Goal: Task Accomplishment & Management: Manage account settings

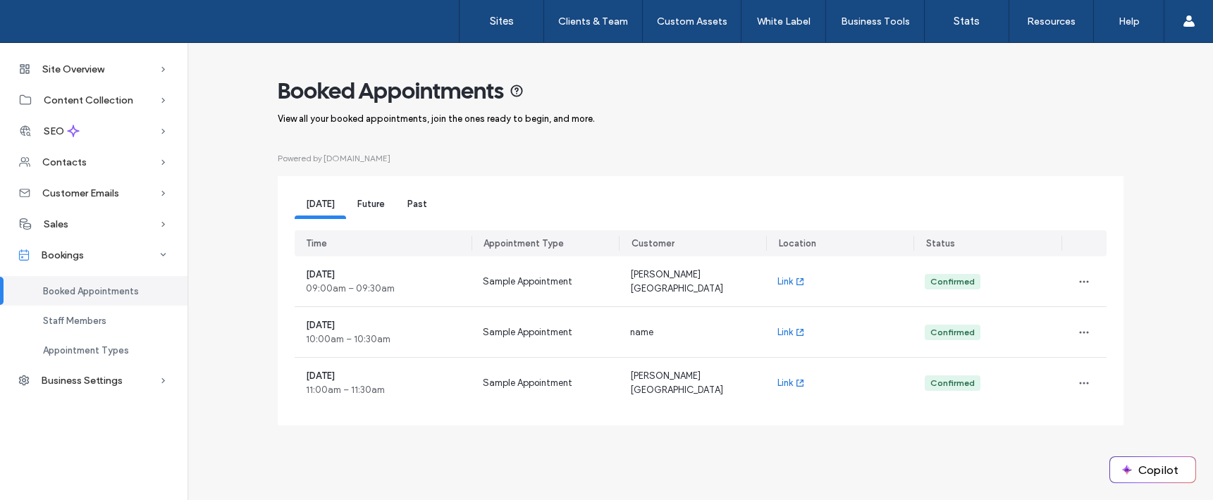
click at [369, 203] on span "Future" at bounding box center [370, 204] width 27 height 11
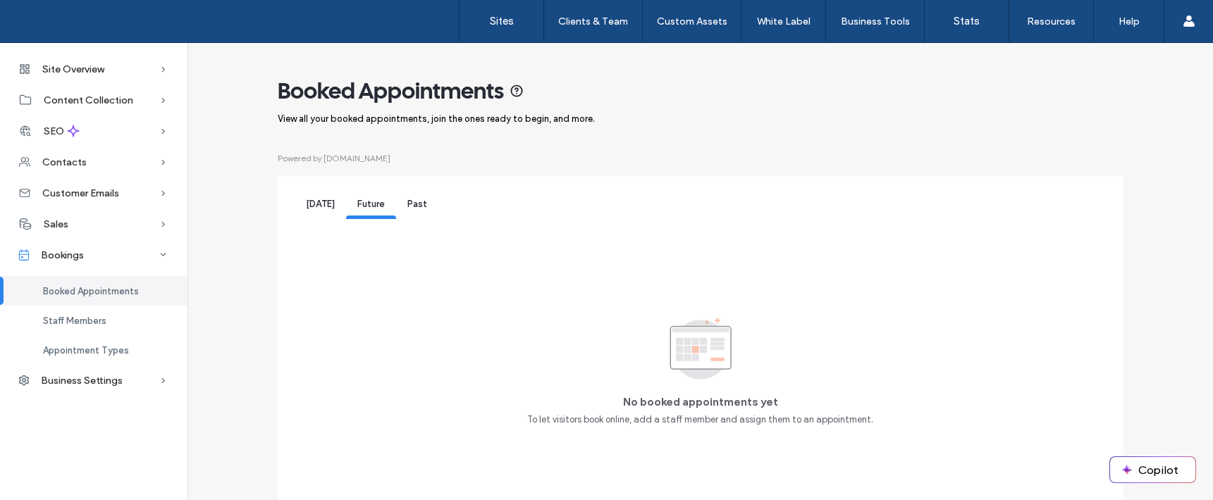
click at [322, 211] on div "[DATE]" at bounding box center [320, 206] width 51 height 26
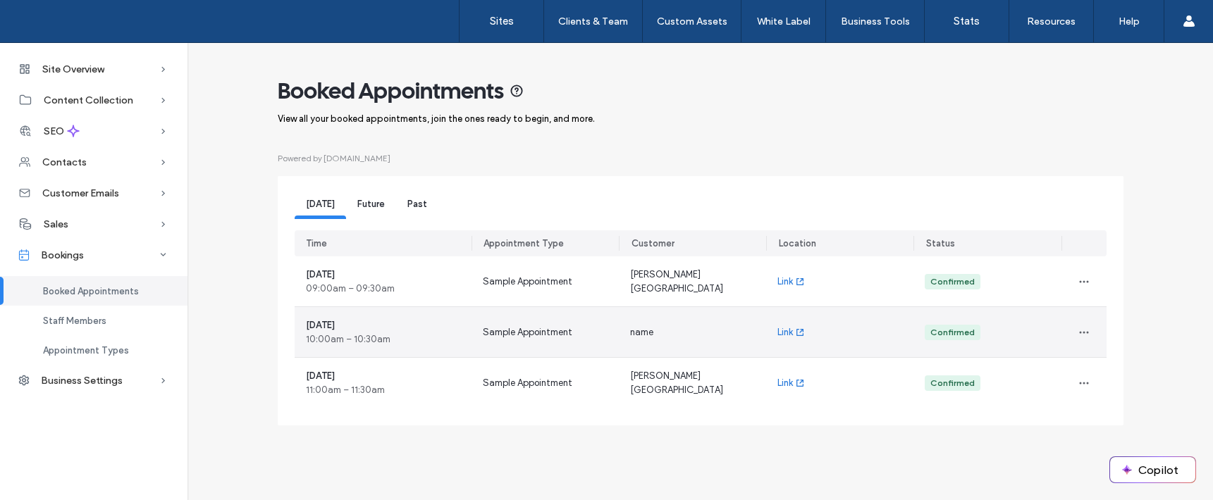
click at [534, 322] on div "Sample Appointment" at bounding box center [545, 332] width 147 height 50
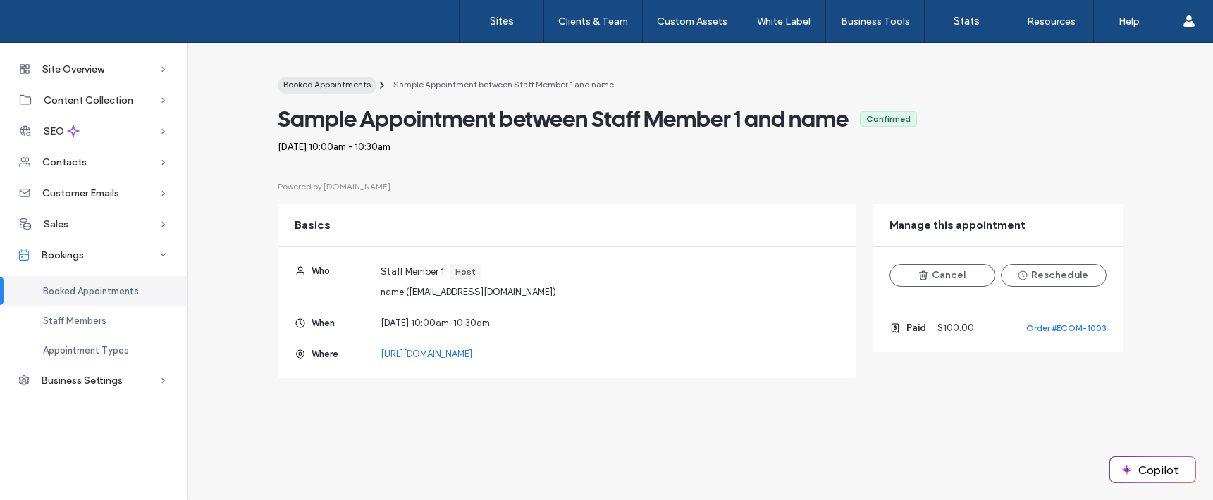
click at [321, 85] on span "Booked Appointments" at bounding box center [326, 84] width 87 height 11
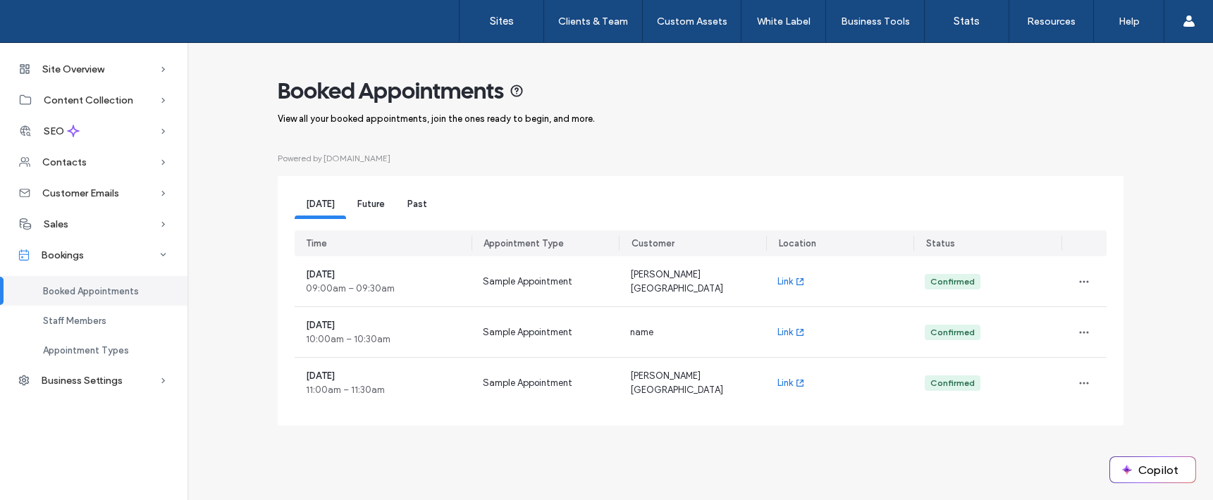
click at [362, 204] on span "Future" at bounding box center [370, 204] width 27 height 11
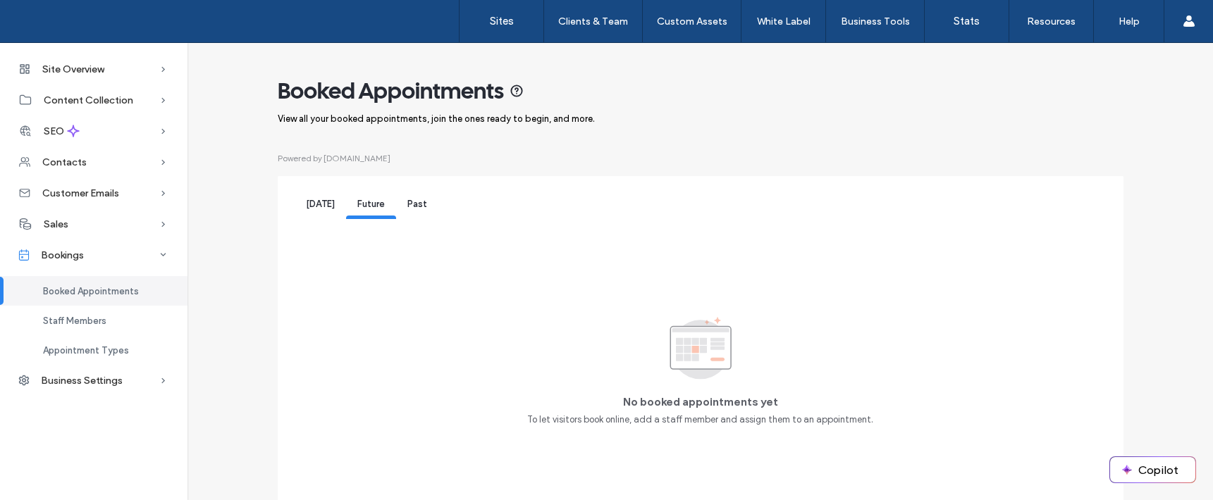
click at [417, 205] on span "Past" at bounding box center [417, 204] width 20 height 11
click at [363, 203] on span "Future" at bounding box center [370, 204] width 27 height 11
click at [309, 203] on span "[DATE]" at bounding box center [320, 204] width 29 height 11
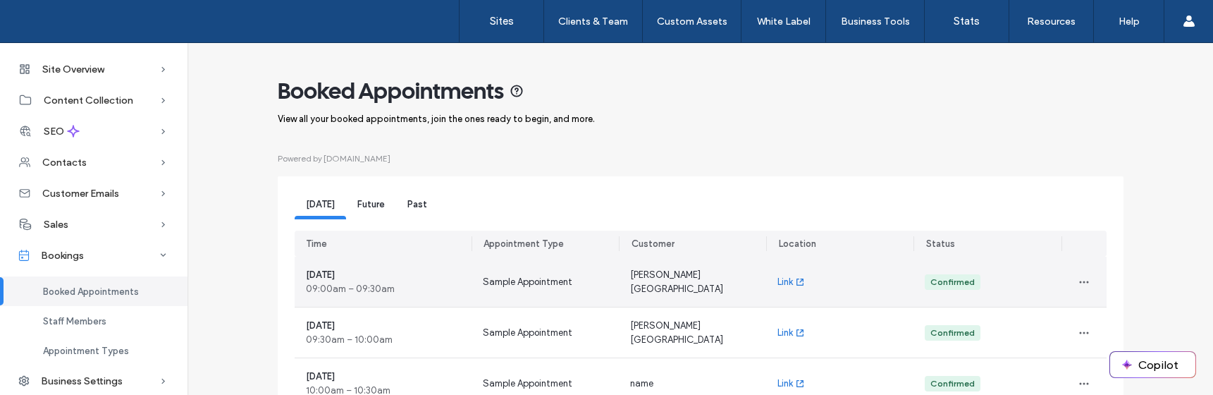
click at [637, 271] on div "[PERSON_NAME] [GEOGRAPHIC_DATA]" at bounding box center [692, 282] width 147 height 50
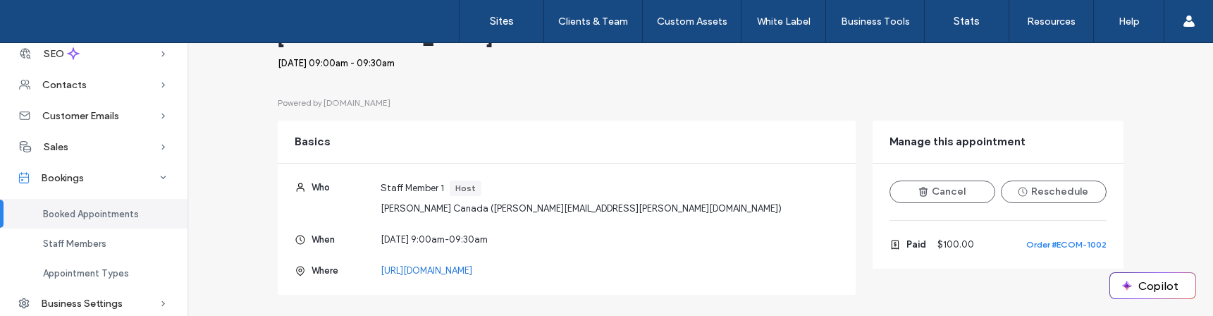
scroll to position [92, 0]
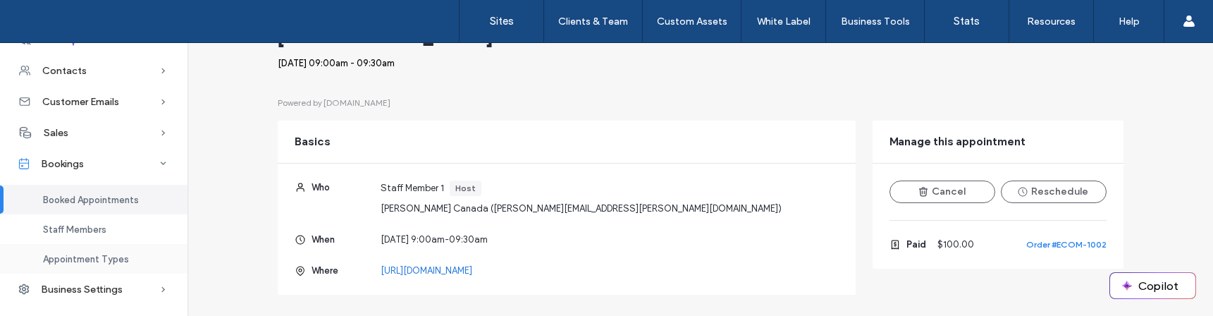
click at [80, 264] on span "Appointment Types" at bounding box center [86, 259] width 86 height 11
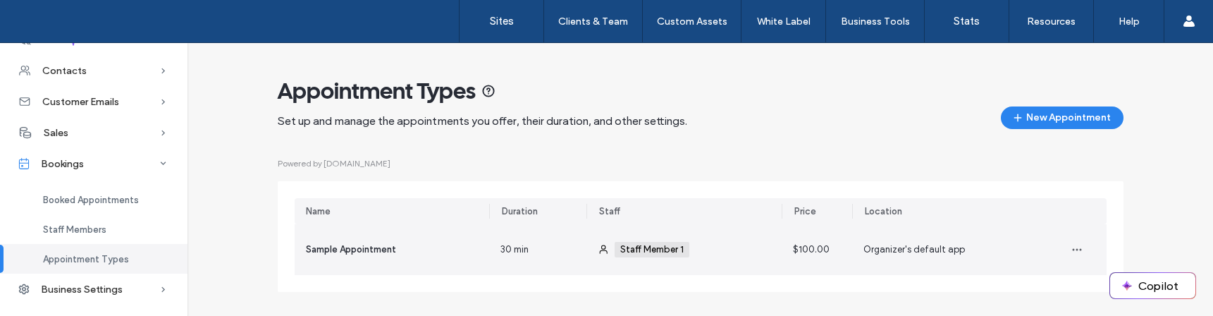
scroll to position [36, 0]
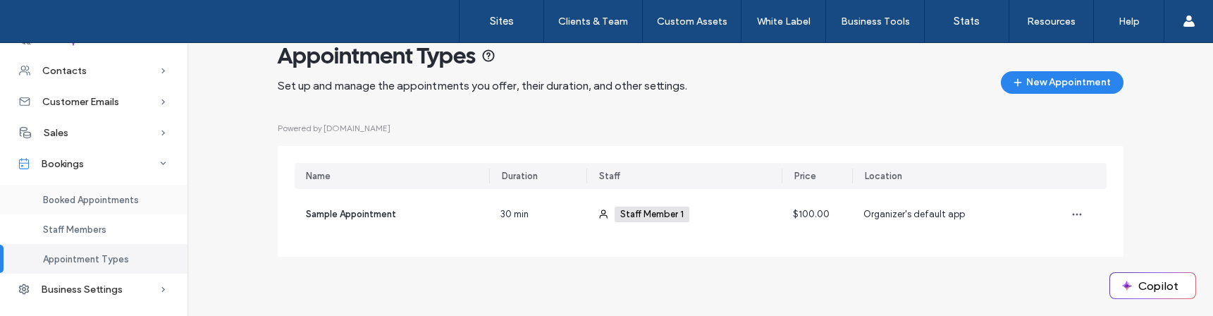
click at [76, 200] on span "Booked Appointments" at bounding box center [91, 200] width 96 height 11
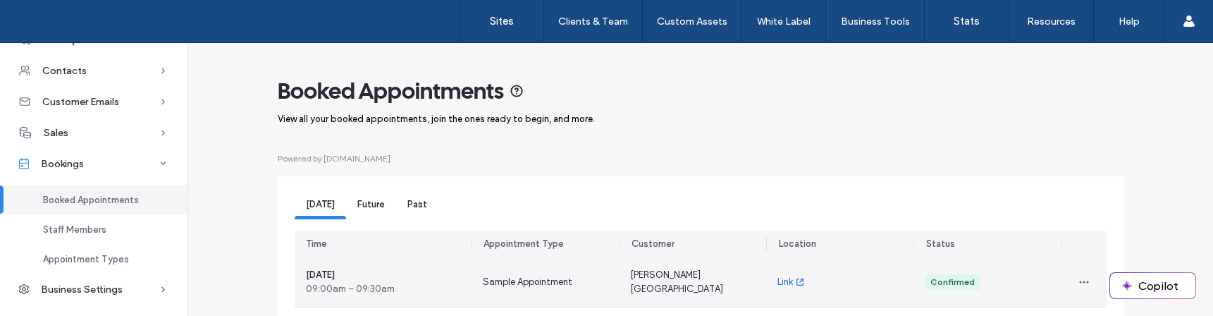
click at [494, 276] on span "Sample Appointment" at bounding box center [528, 282] width 90 height 14
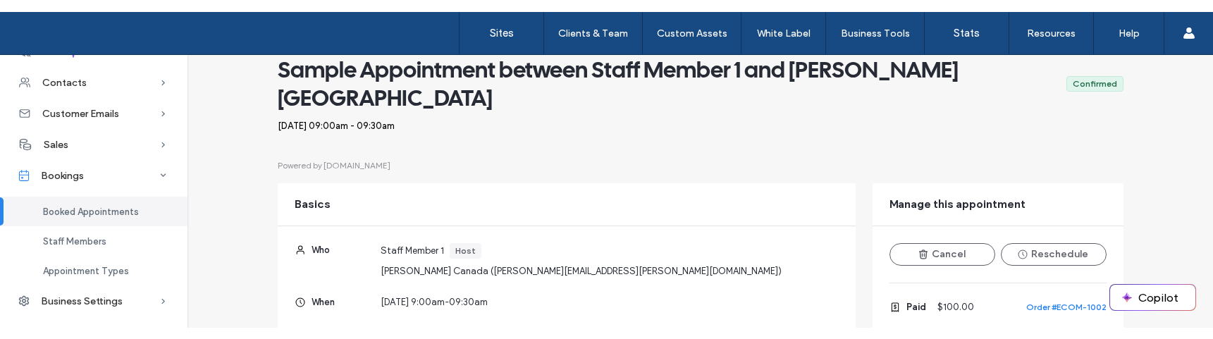
scroll to position [66, 0]
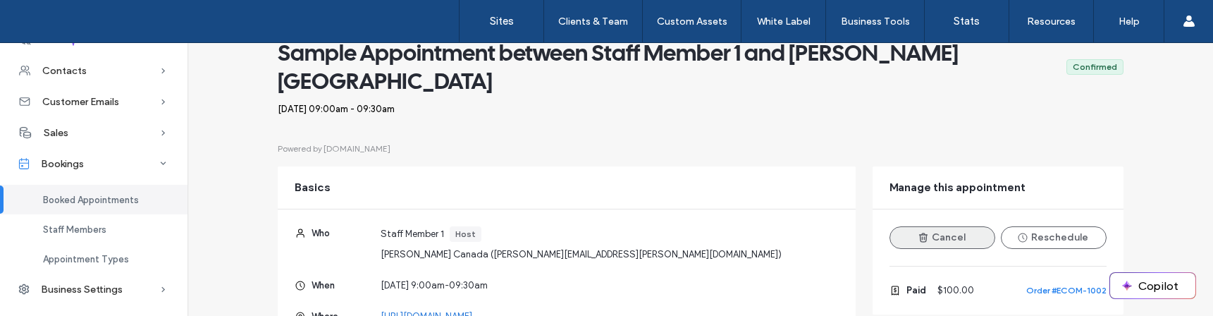
click at [919, 233] on use "button" at bounding box center [923, 237] width 8 height 8
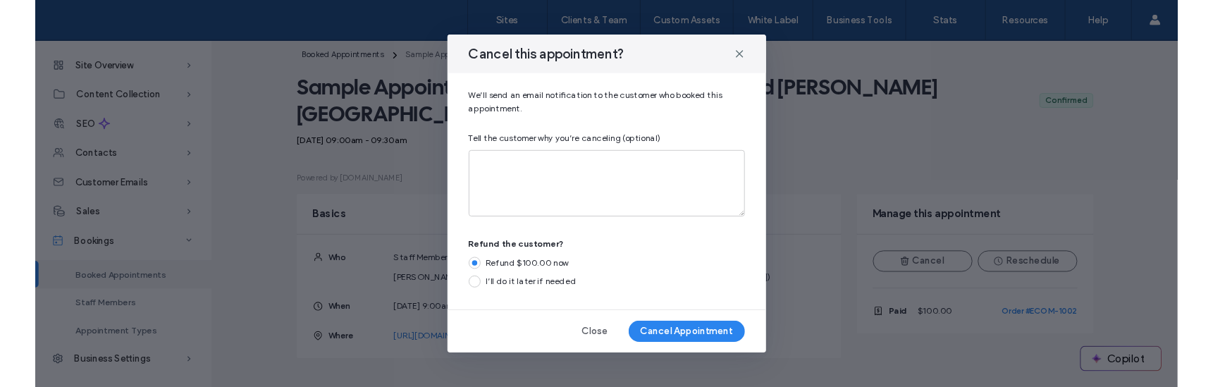
scroll to position [0, 0]
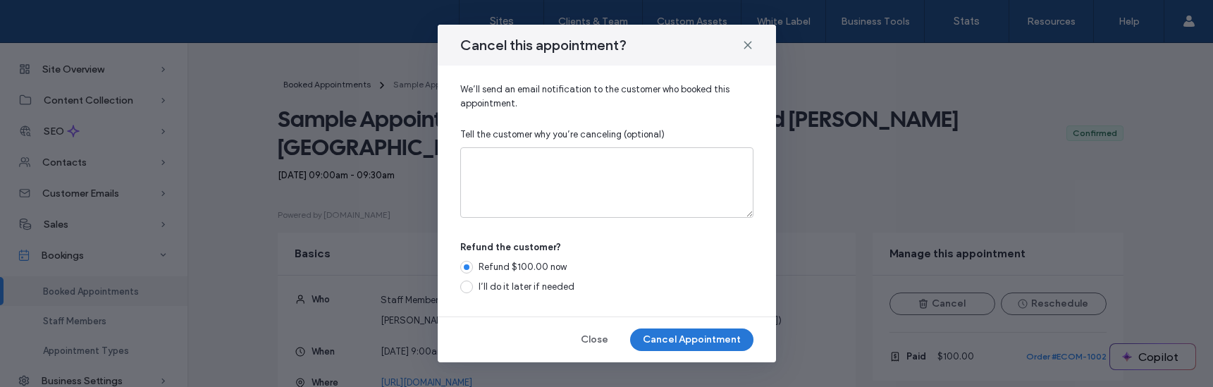
click at [677, 336] on button "Cancel Appointment" at bounding box center [691, 339] width 123 height 23
click at [749, 45] on icon at bounding box center [747, 44] width 11 height 11
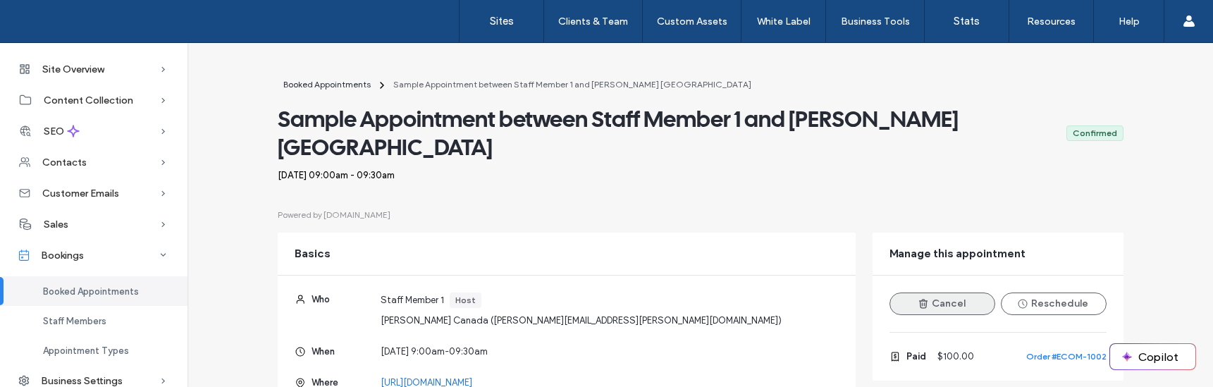
click at [918, 298] on icon "button" at bounding box center [923, 303] width 11 height 11
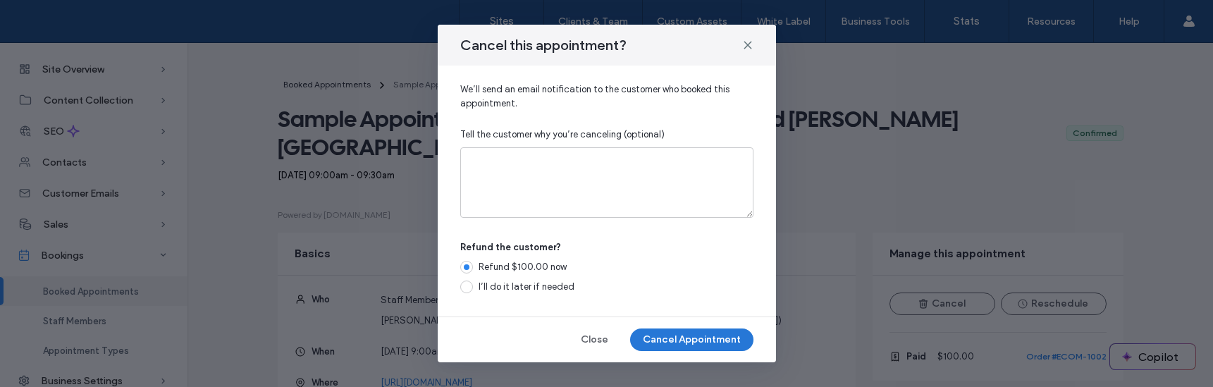
click at [696, 343] on button "Cancel Appointment" at bounding box center [691, 339] width 123 height 23
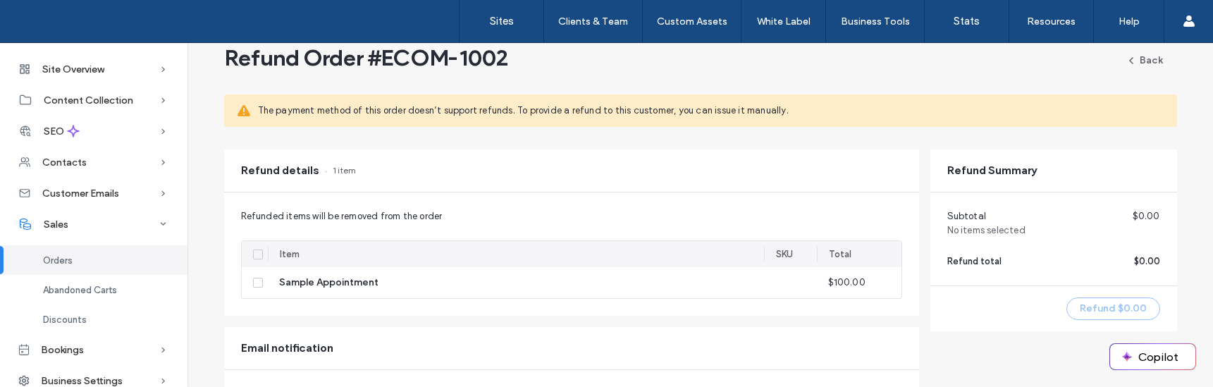
scroll to position [46, 0]
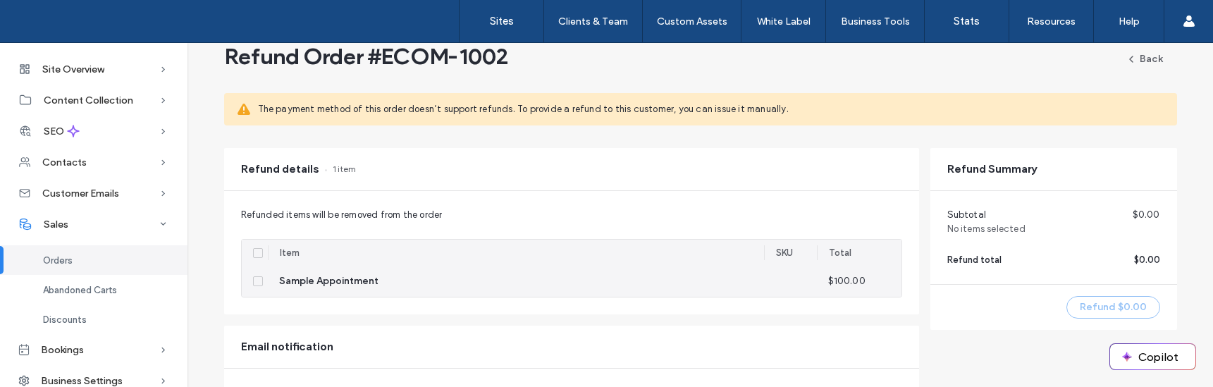
click at [410, 283] on div "Sample Appointment" at bounding box center [516, 281] width 474 height 14
click at [349, 283] on span "Sample Appointment" at bounding box center [328, 281] width 99 height 14
click at [526, 282] on div "Sample Appointment" at bounding box center [516, 281] width 474 height 14
click at [575, 276] on div "Sample Appointment" at bounding box center [516, 281] width 474 height 14
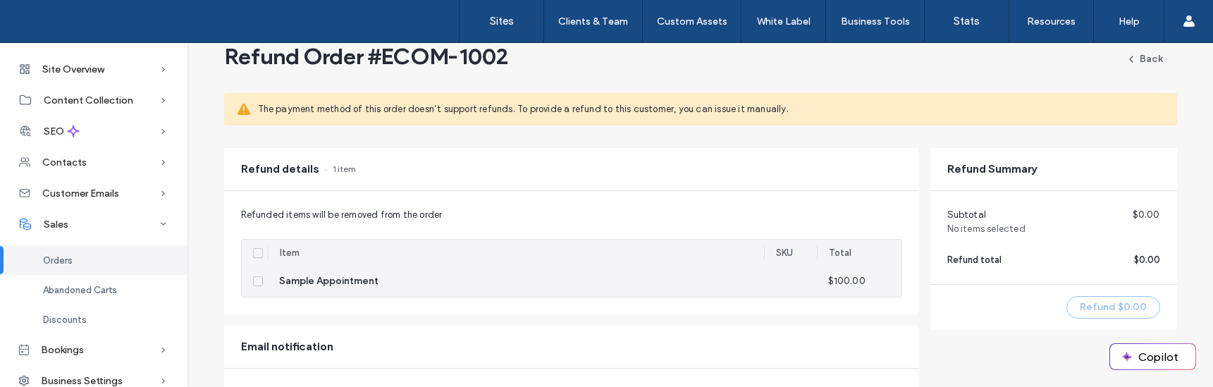
click at [331, 276] on span "Sample Appointment" at bounding box center [328, 281] width 99 height 14
click at [258, 286] on div at bounding box center [255, 281] width 26 height 31
click at [257, 284] on span at bounding box center [258, 281] width 10 height 10
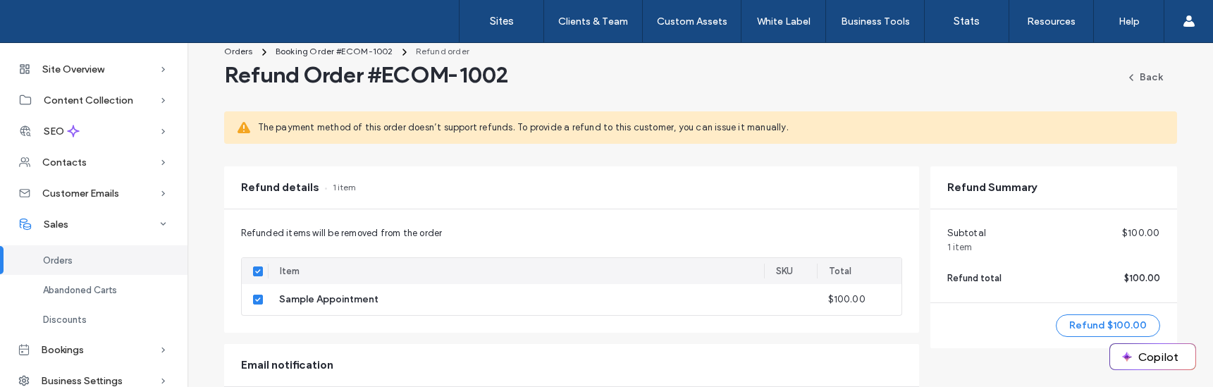
scroll to position [0, 0]
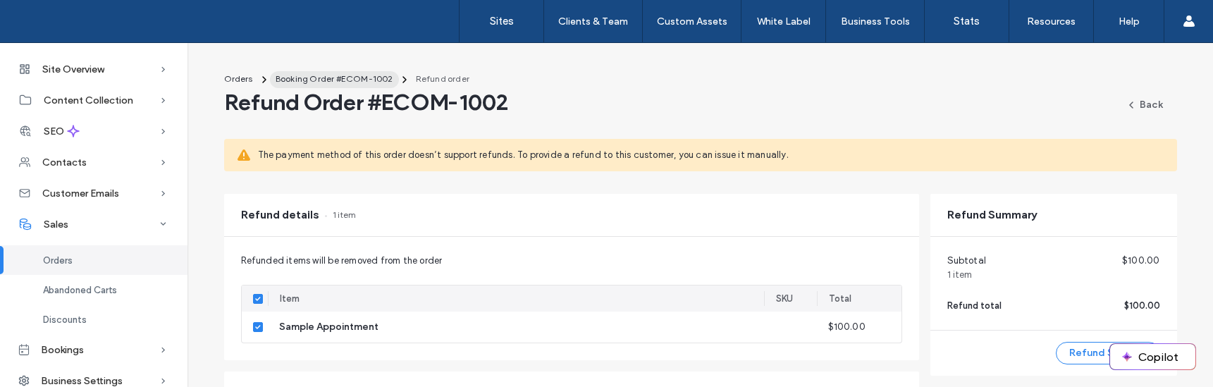
click at [371, 83] on span "Booking Order #ECOM-1002" at bounding box center [335, 78] width 118 height 11
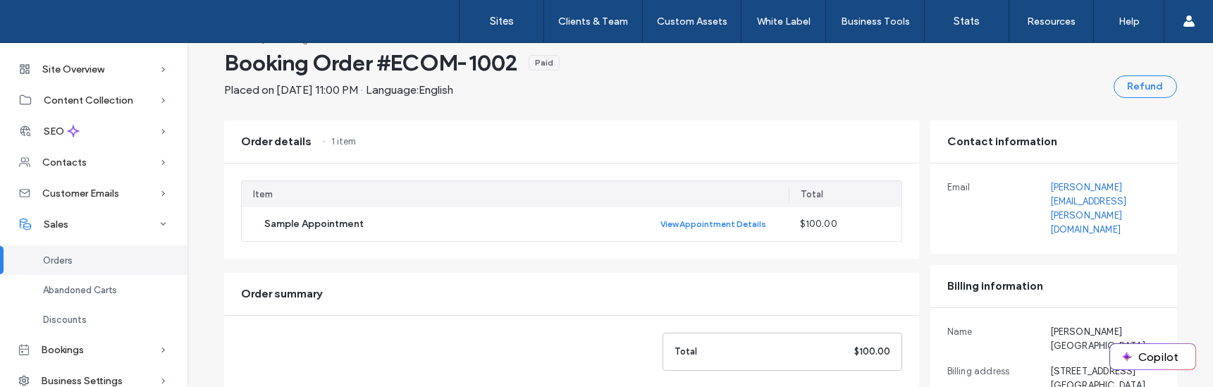
scroll to position [45, 0]
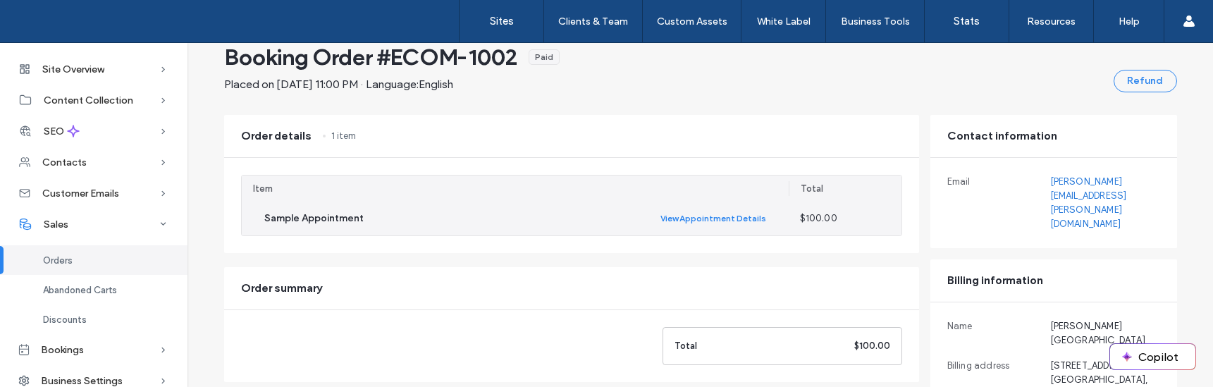
click at [333, 220] on span "Sample Appointment" at bounding box center [313, 218] width 99 height 14
click at [384, 211] on div "Sample Appointment View Appointment Details" at bounding box center [515, 218] width 502 height 17
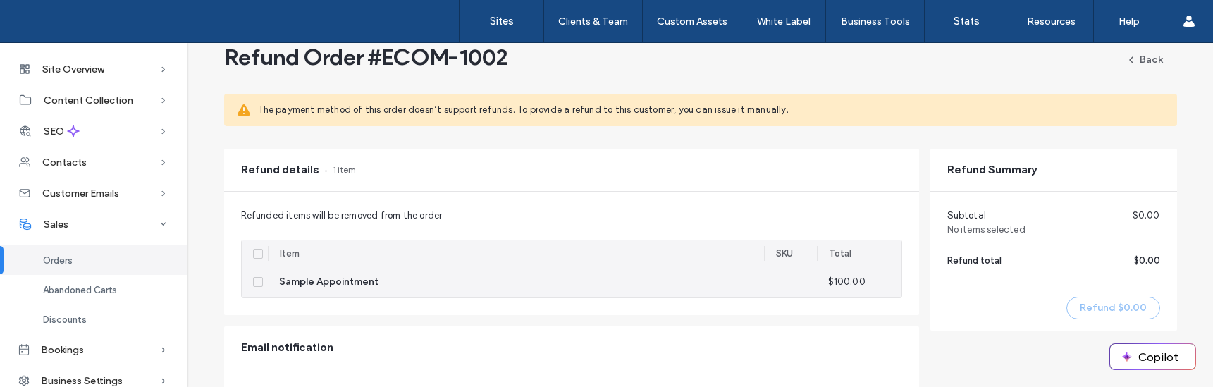
click at [255, 283] on icon at bounding box center [258, 282] width 6 height 4
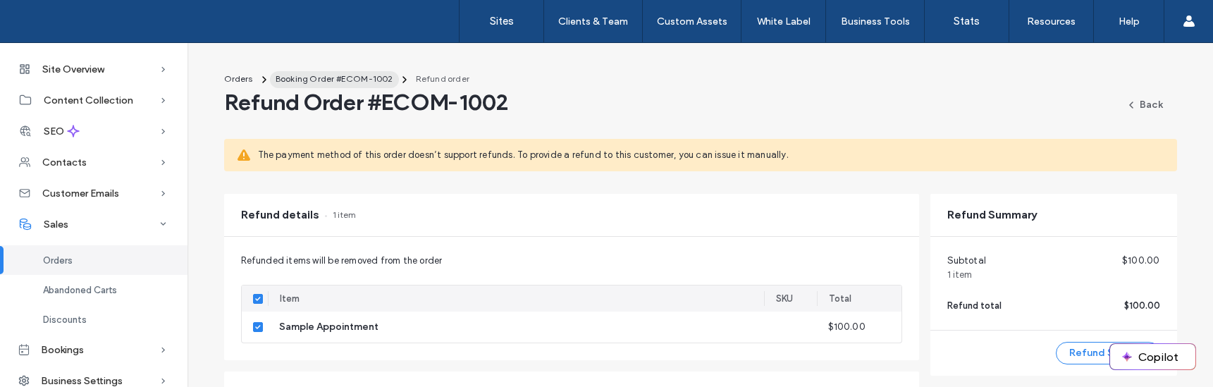
click at [328, 76] on span "Booking Order #ECOM-1002" at bounding box center [335, 78] width 118 height 11
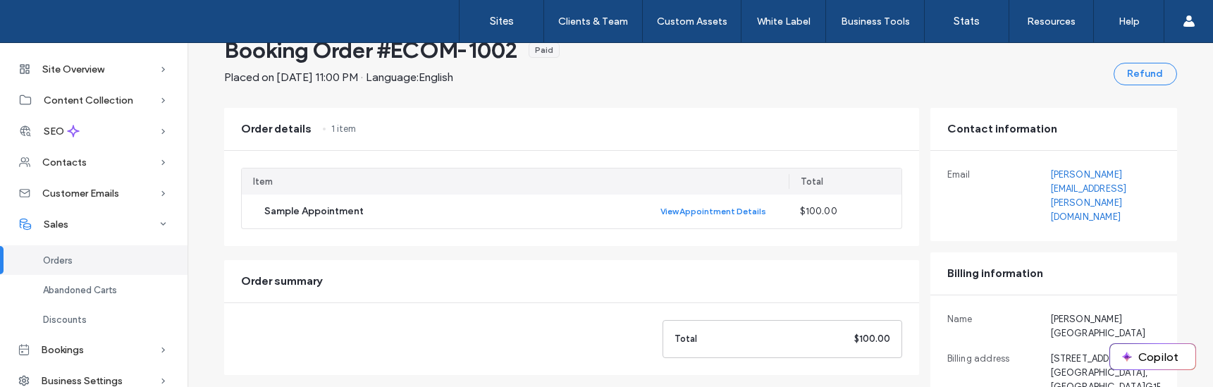
scroll to position [29, 0]
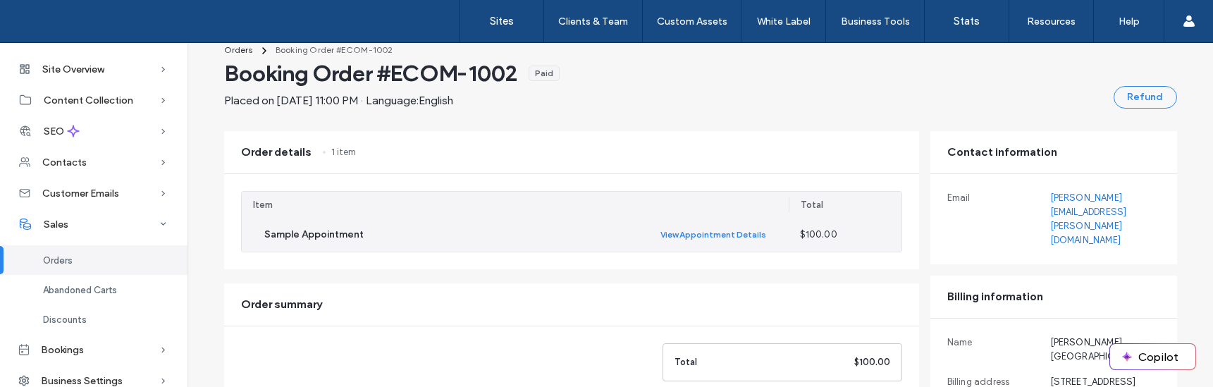
click at [390, 233] on div "Sample Appointment View Appointment Details" at bounding box center [515, 234] width 502 height 17
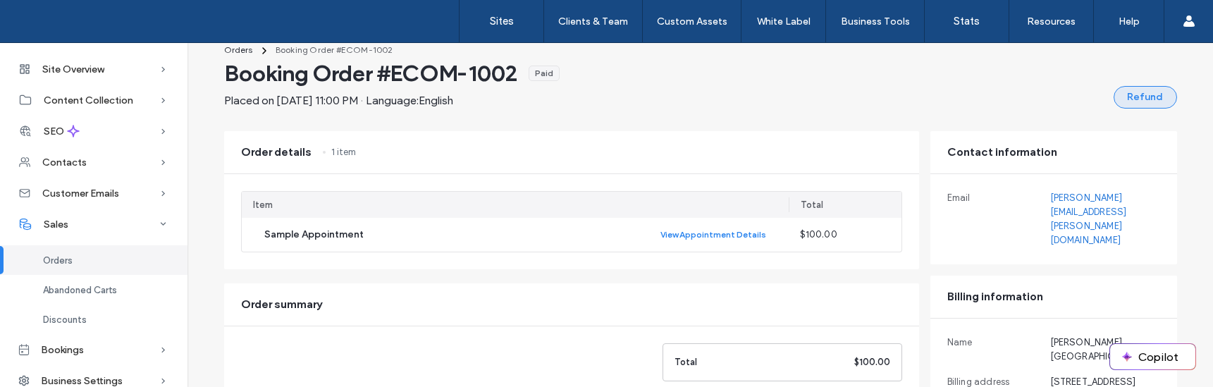
click at [1122, 98] on button "Refund" at bounding box center [1145, 97] width 63 height 23
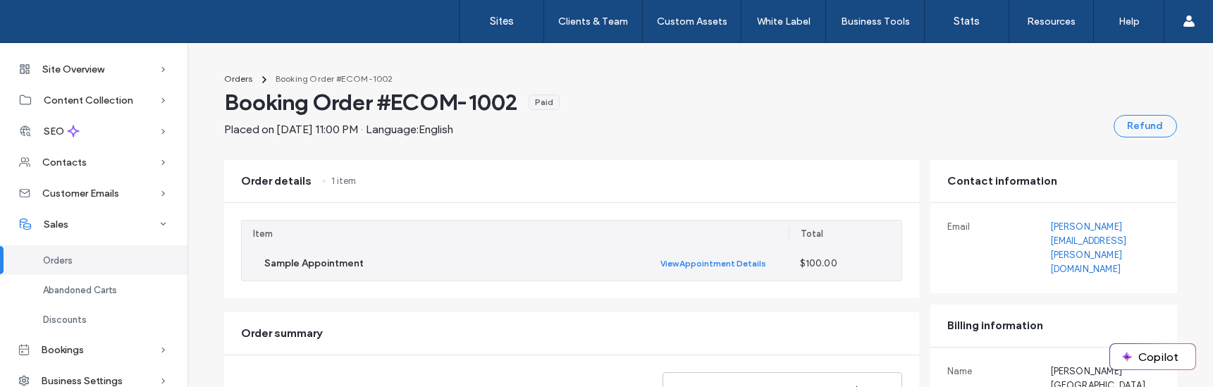
click at [604, 262] on div "Sample Appointment View Appointment Details" at bounding box center [515, 263] width 502 height 17
click at [300, 255] on div "Sample Appointment View Appointment Details" at bounding box center [515, 263] width 502 height 17
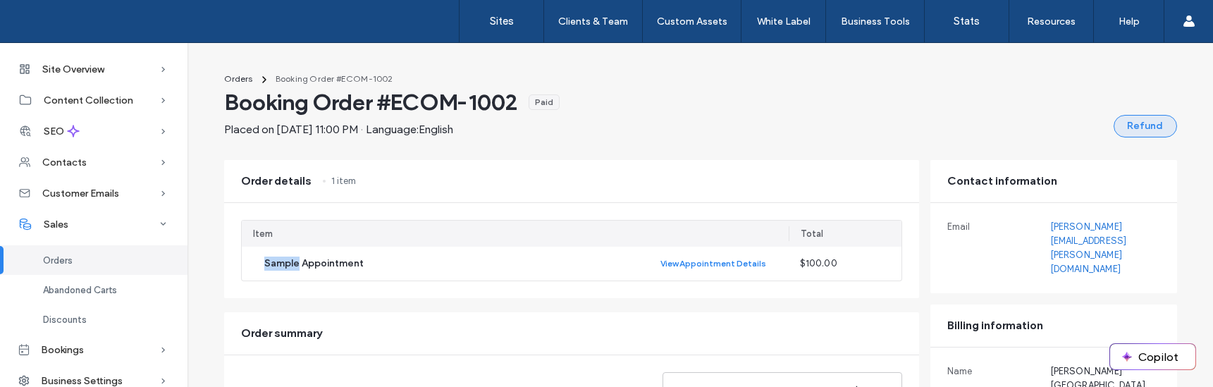
click at [1114, 132] on button "Refund" at bounding box center [1145, 126] width 63 height 23
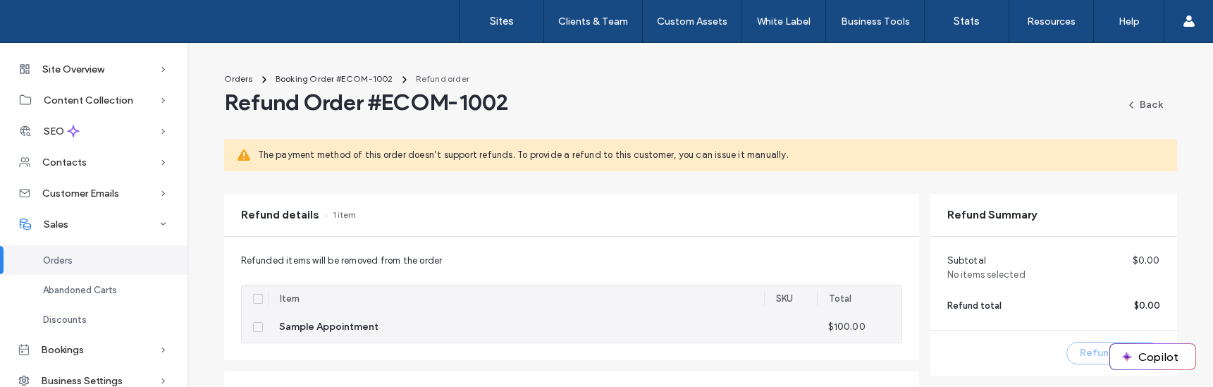
click at [412, 318] on div "Sample Appointment" at bounding box center [516, 327] width 496 height 31
click at [255, 325] on icon at bounding box center [257, 327] width 5 height 4
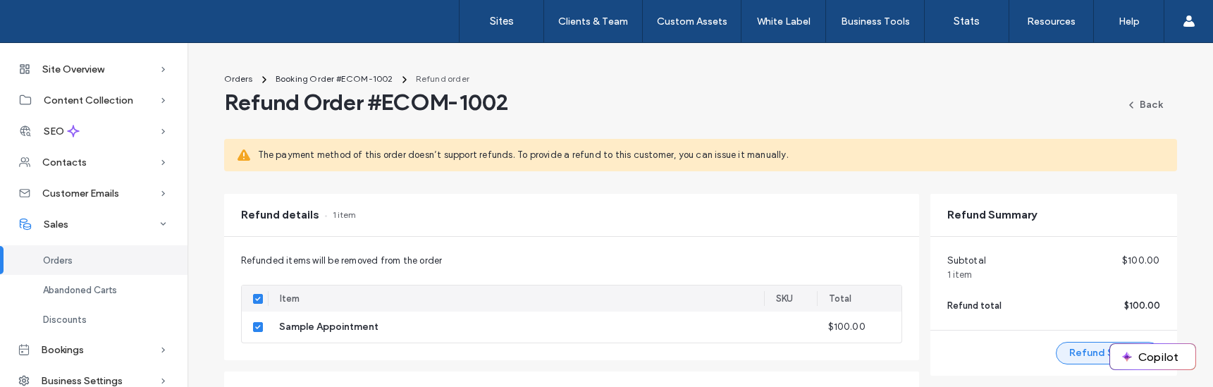
click at [1089, 351] on button "Refund $100.00" at bounding box center [1108, 353] width 104 height 23
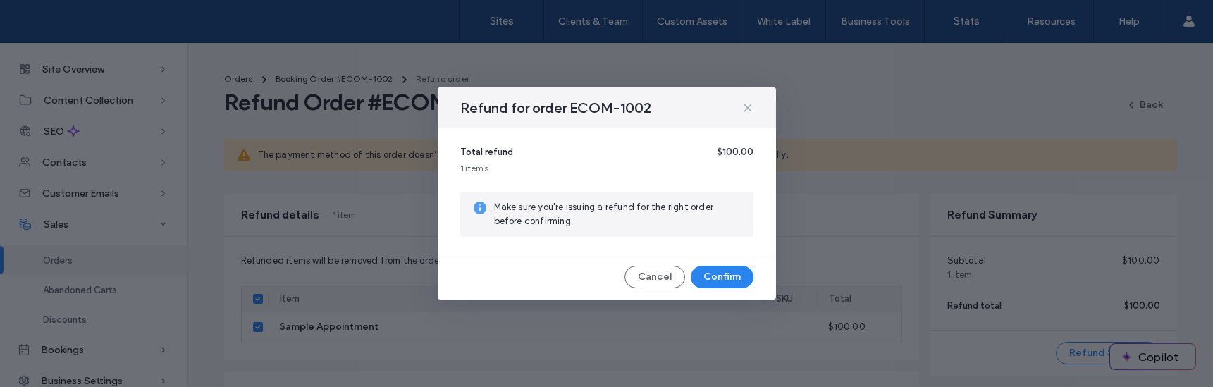
click at [748, 112] on icon at bounding box center [747, 107] width 11 height 11
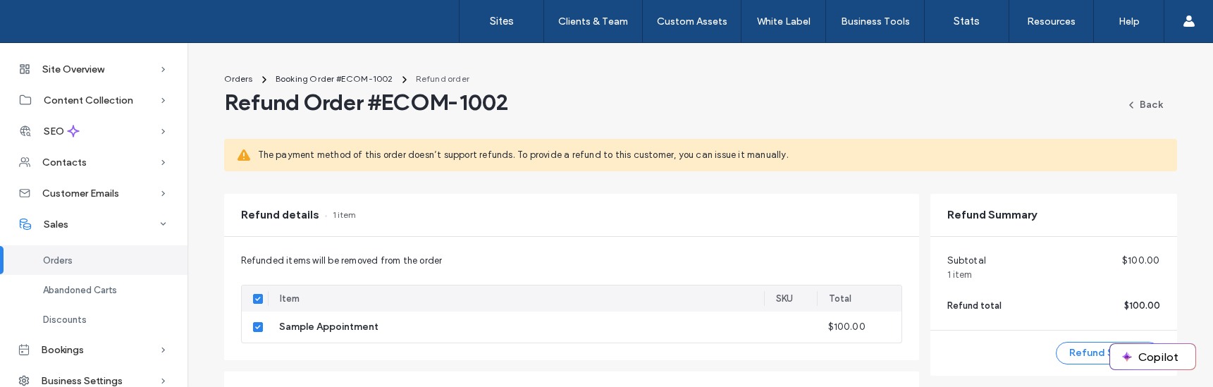
scroll to position [20, 0]
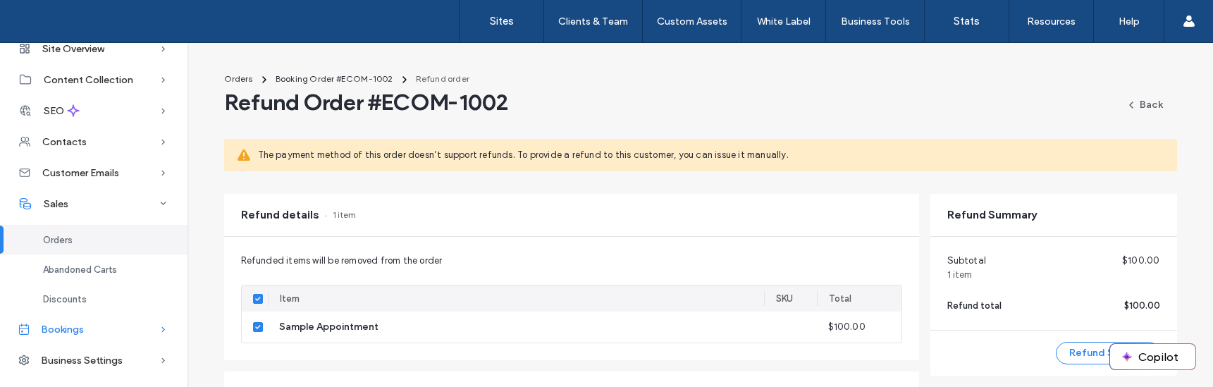
click at [68, 324] on span "Bookings" at bounding box center [62, 330] width 43 height 12
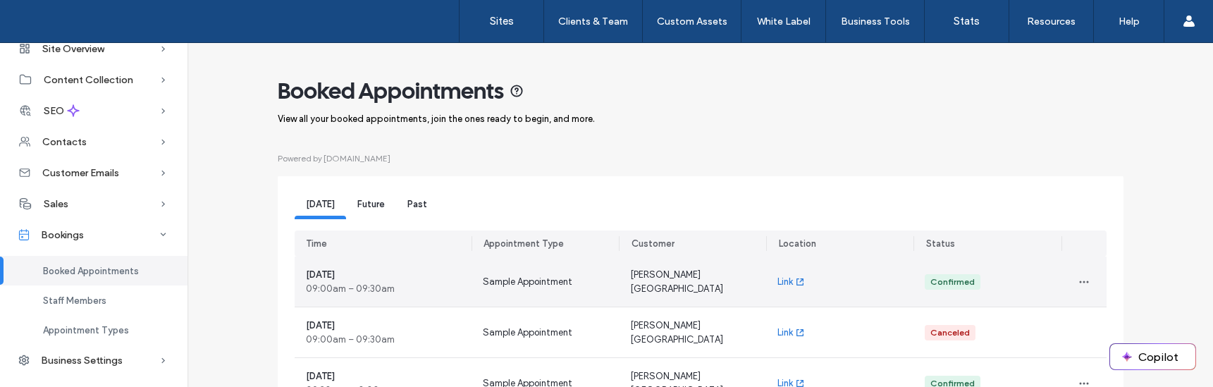
click at [570, 282] on div "Sample Appointment" at bounding box center [545, 282] width 147 height 50
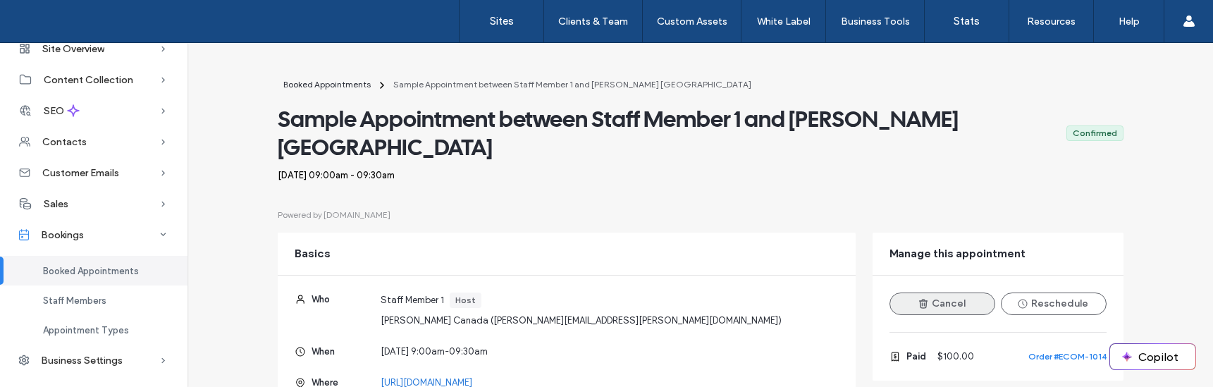
click at [918, 298] on icon "button" at bounding box center [923, 303] width 11 height 11
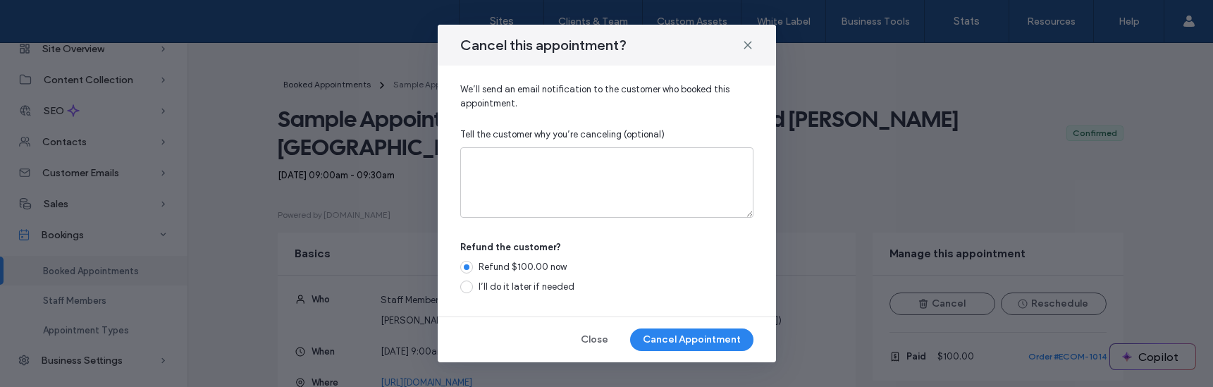
click at [546, 290] on span "I’ll do it later if needed" at bounding box center [527, 286] width 96 height 11
click at [689, 338] on button "Cancel Appointment" at bounding box center [691, 339] width 123 height 23
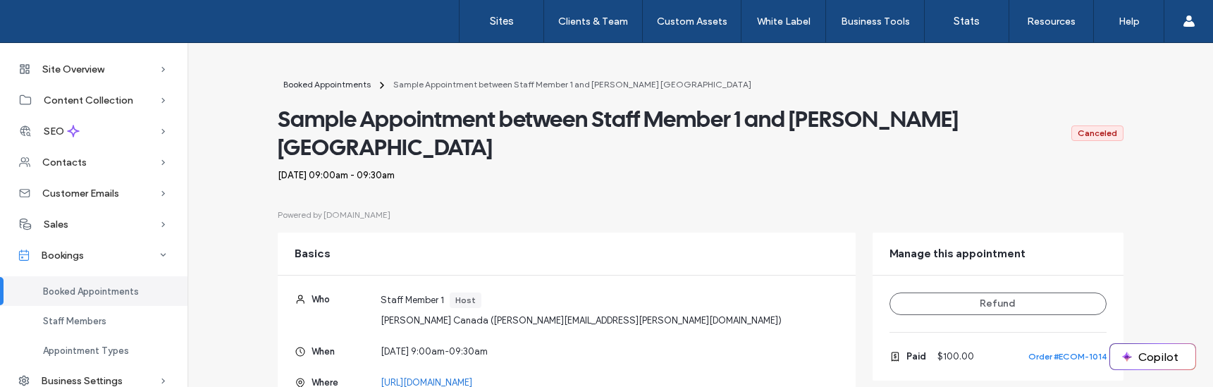
scroll to position [20, 0]
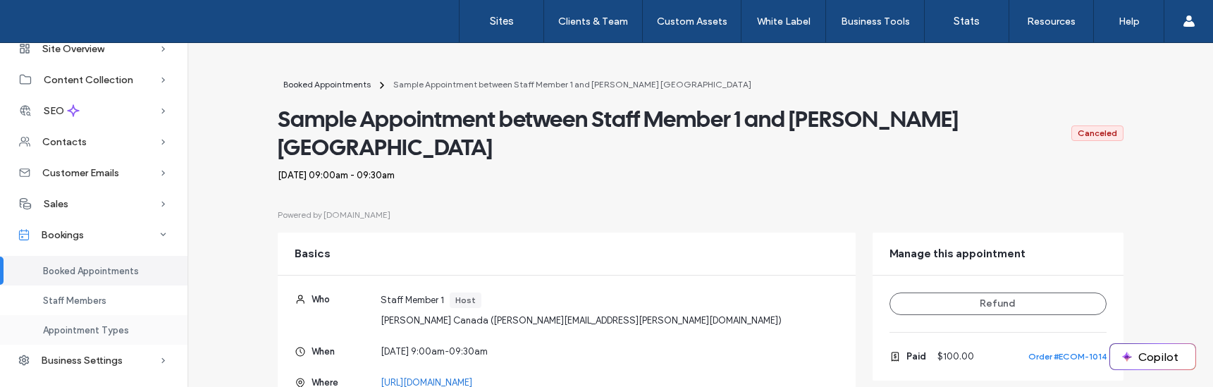
click at [87, 329] on span "Appointment Types" at bounding box center [86, 330] width 86 height 11
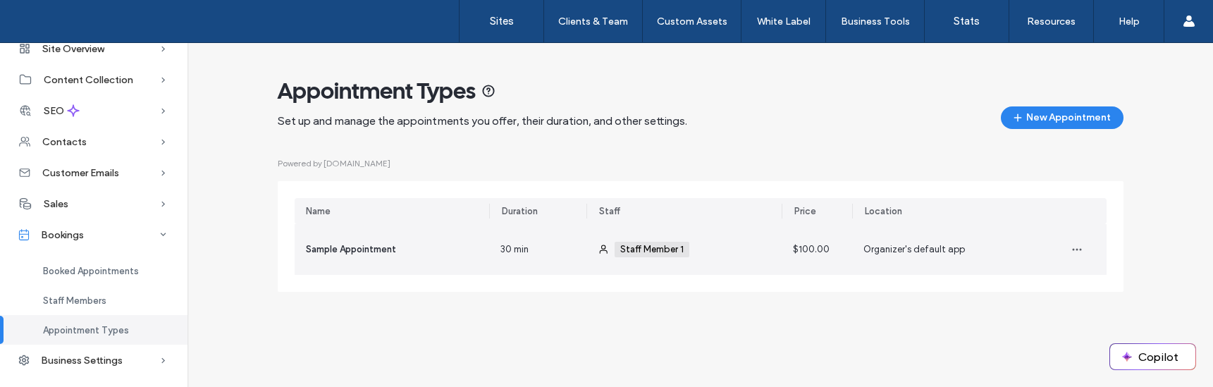
click at [517, 250] on span "30 min" at bounding box center [514, 249] width 28 height 14
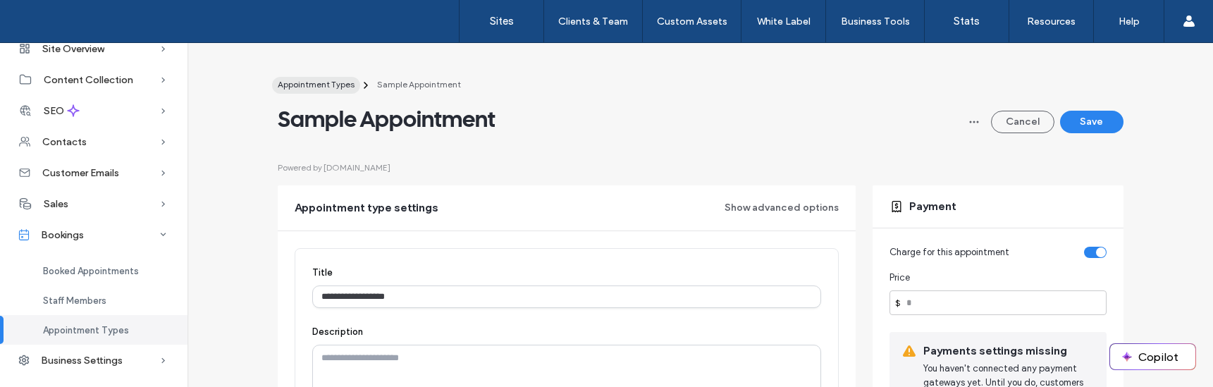
click at [284, 82] on span "Appointment Types" at bounding box center [316, 84] width 77 height 11
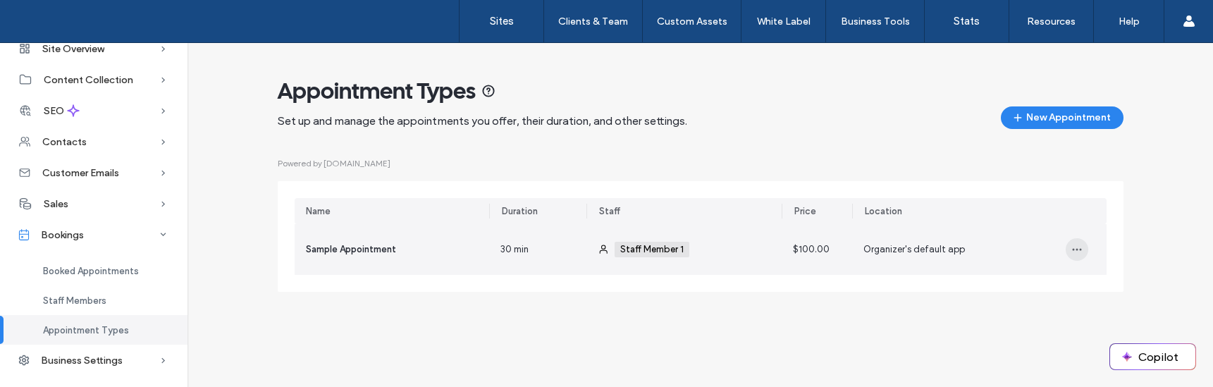
click at [1072, 252] on icon "button" at bounding box center [1076, 249] width 11 height 11
click at [1089, 311] on span at bounding box center [1086, 313] width 17 height 16
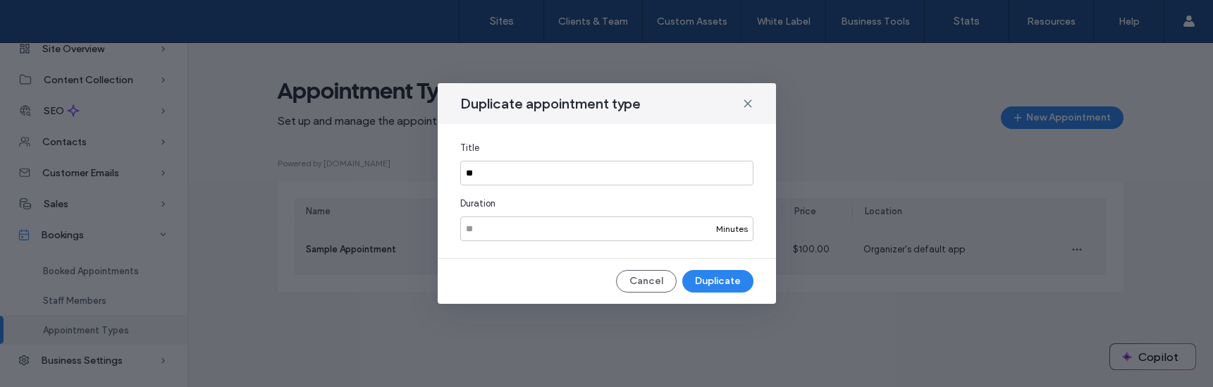
type input "*"
type input "**********"
click at [720, 286] on button "Duplicate" at bounding box center [717, 281] width 71 height 23
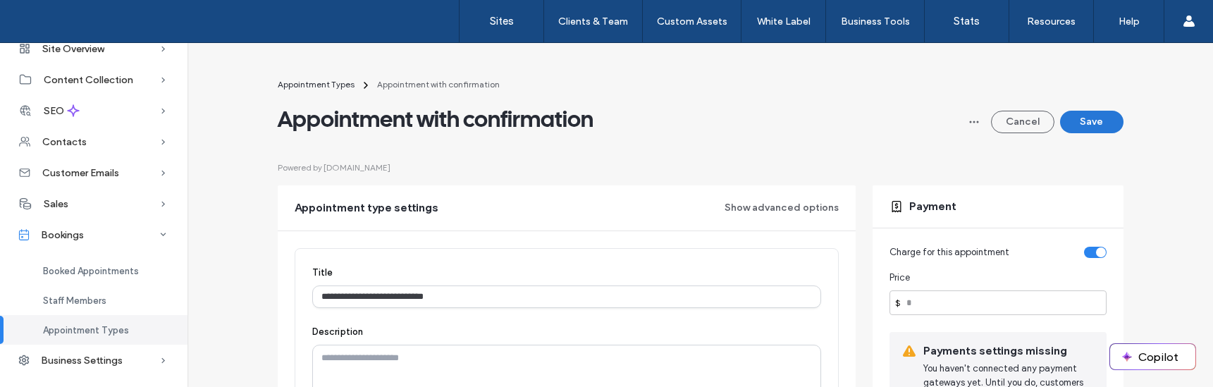
click at [1090, 124] on button "Save" at bounding box center [1091, 122] width 63 height 23
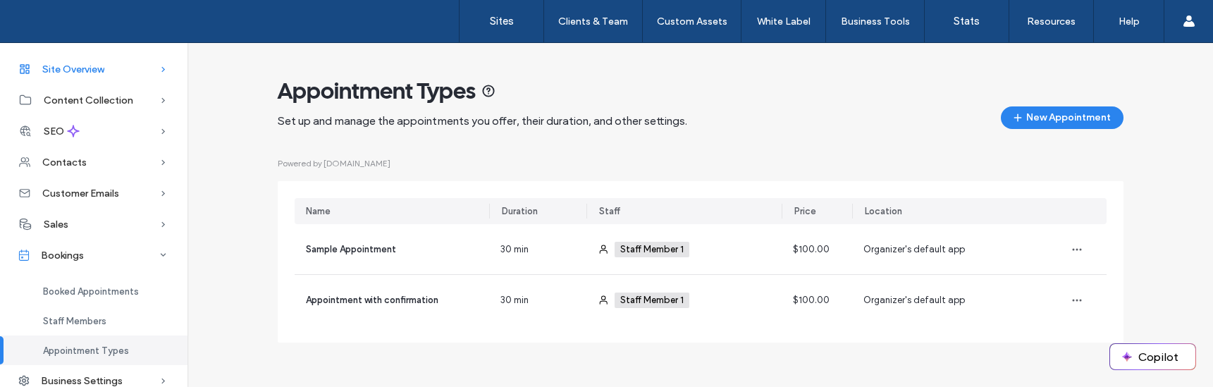
click at [121, 75] on div "Site Overview" at bounding box center [94, 69] width 188 height 31
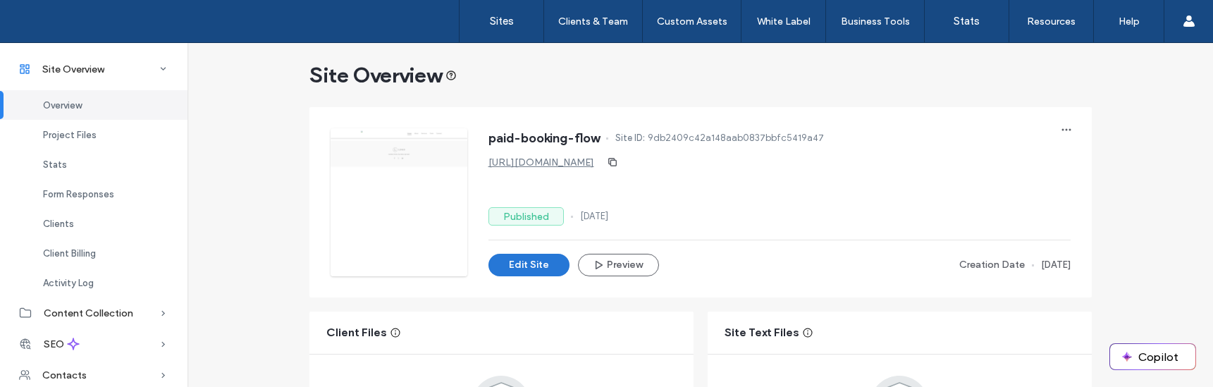
click at [510, 264] on button "Edit Site" at bounding box center [529, 265] width 81 height 23
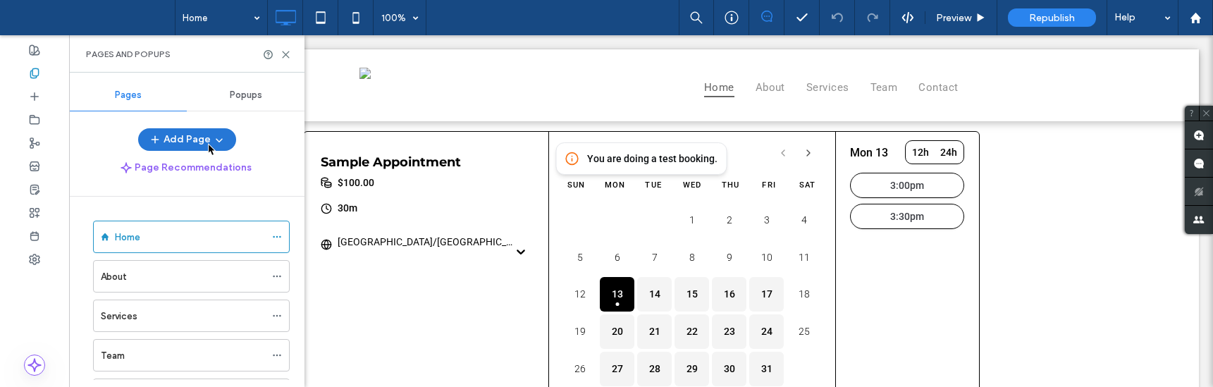
click at [207, 142] on button "Add Page" at bounding box center [187, 139] width 98 height 23
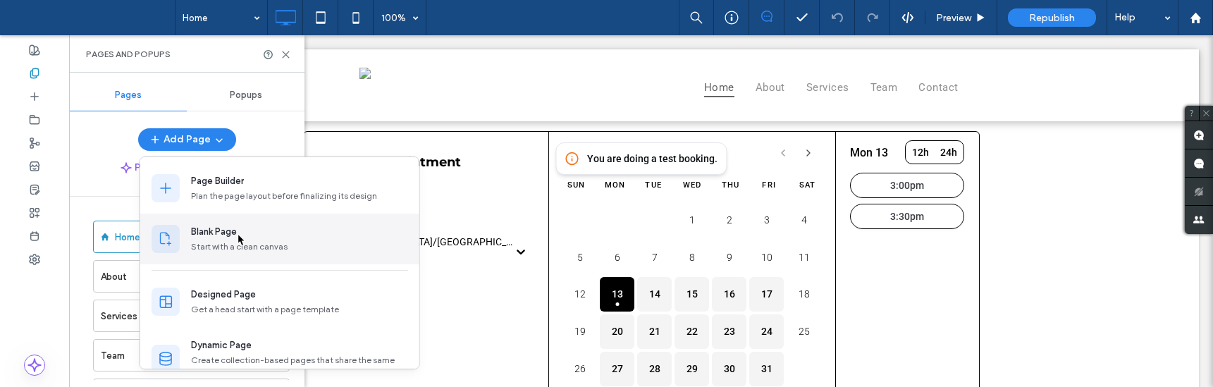
click at [237, 233] on div "Blank Page" at bounding box center [299, 232] width 217 height 14
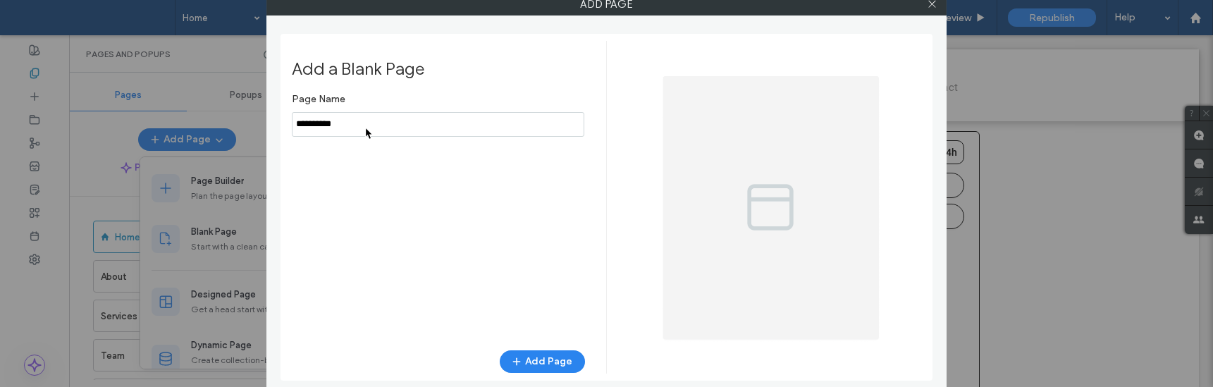
click at [364, 126] on input "notEmpty" at bounding box center [438, 124] width 293 height 25
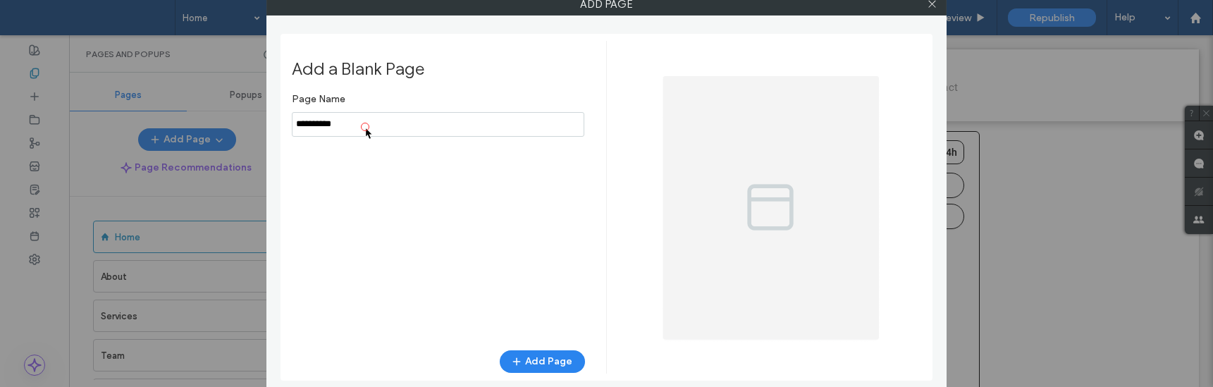
click at [364, 126] on input "notEmpty" at bounding box center [438, 124] width 293 height 25
type input "**********"
click at [531, 357] on button "Add Page" at bounding box center [542, 361] width 85 height 23
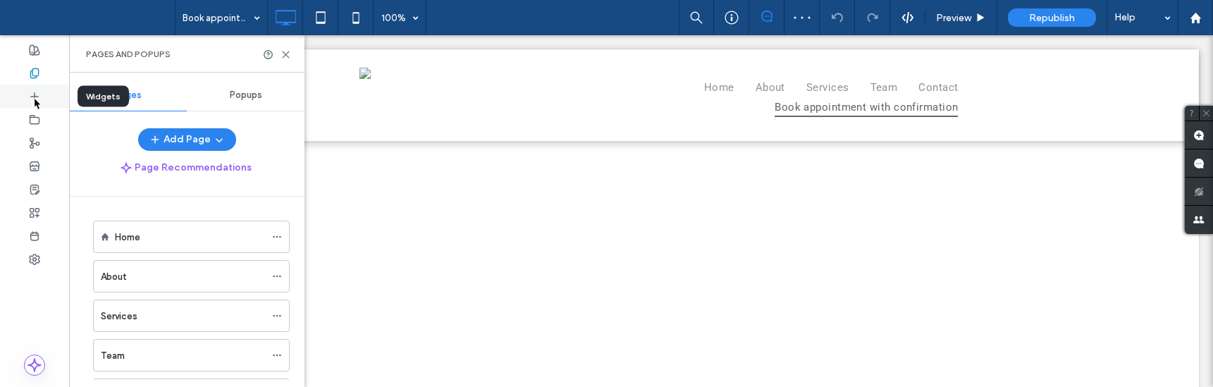
click at [33, 97] on icon at bounding box center [34, 96] width 11 height 11
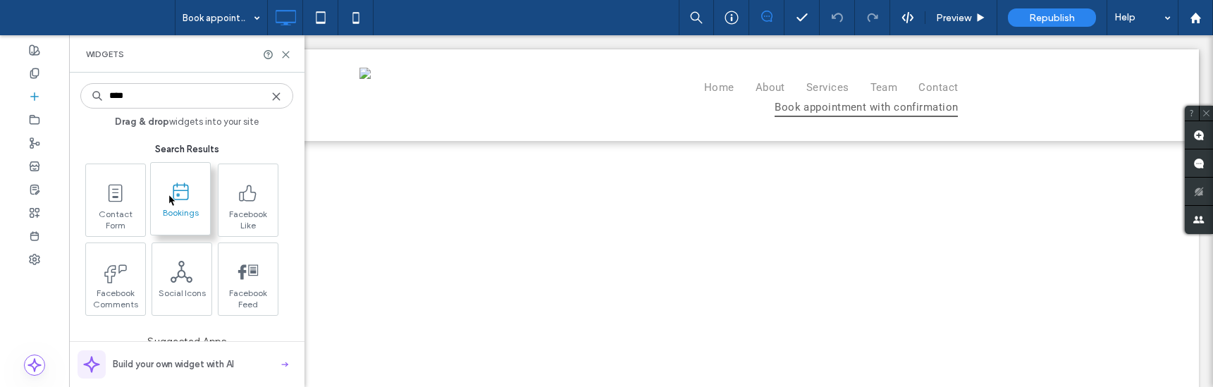
type input "****"
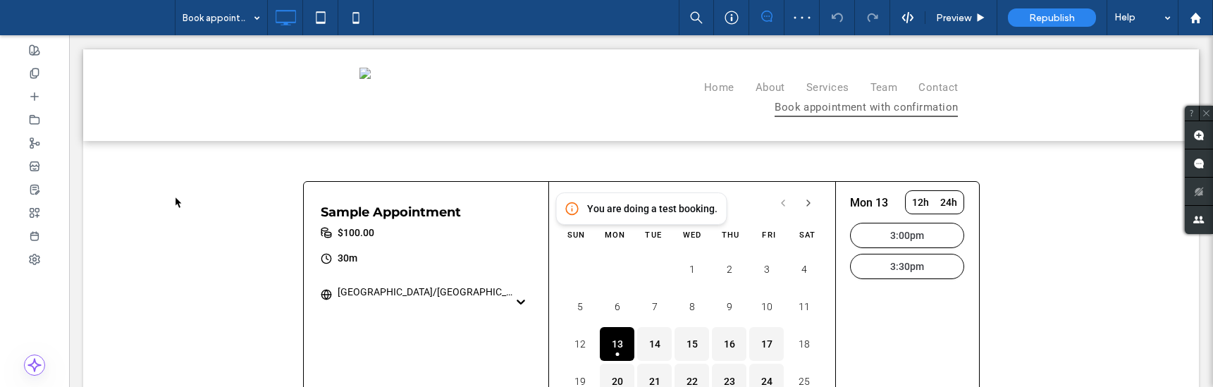
scroll to position [99, 0]
click at [563, 246] on div "Sun Mon Tue Wed Thu Fri Sat" at bounding box center [692, 236] width 259 height 34
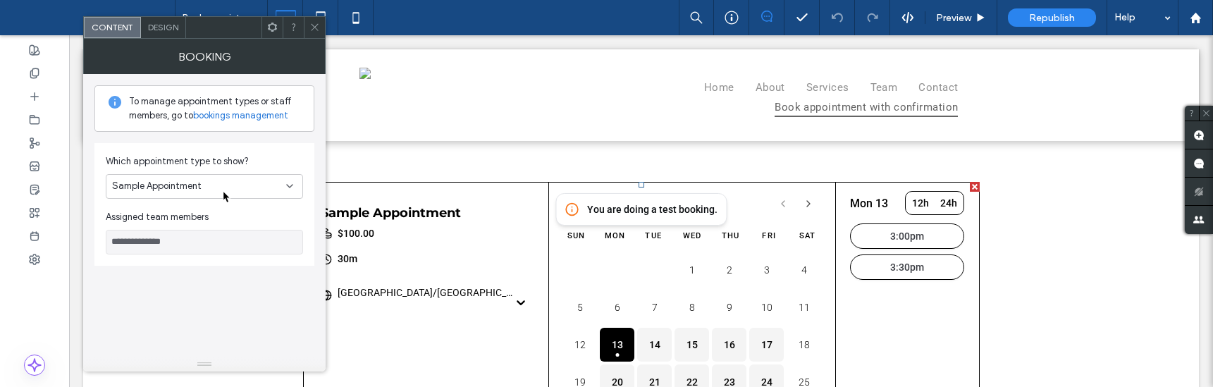
click at [224, 190] on div "Sample Appointment" at bounding box center [199, 186] width 174 height 14
click at [216, 229] on span "Appointment with confirmation" at bounding box center [177, 235] width 130 height 14
click at [317, 23] on icon at bounding box center [314, 27] width 11 height 11
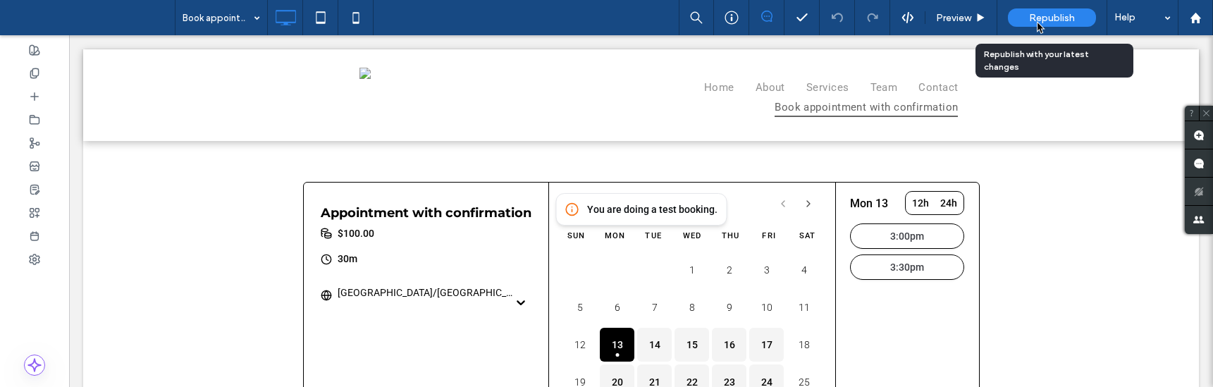
click at [1036, 20] on span "Republish" at bounding box center [1052, 18] width 46 height 12
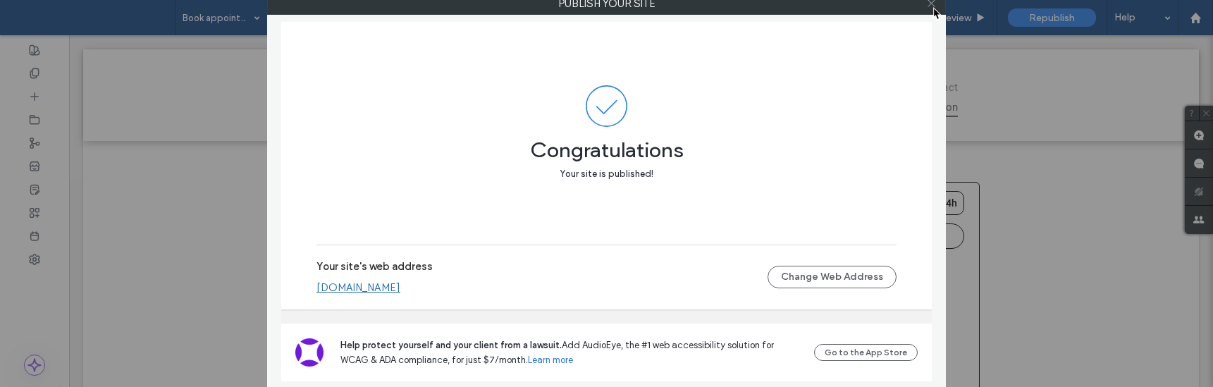
click at [933, 6] on icon at bounding box center [931, 3] width 11 height 11
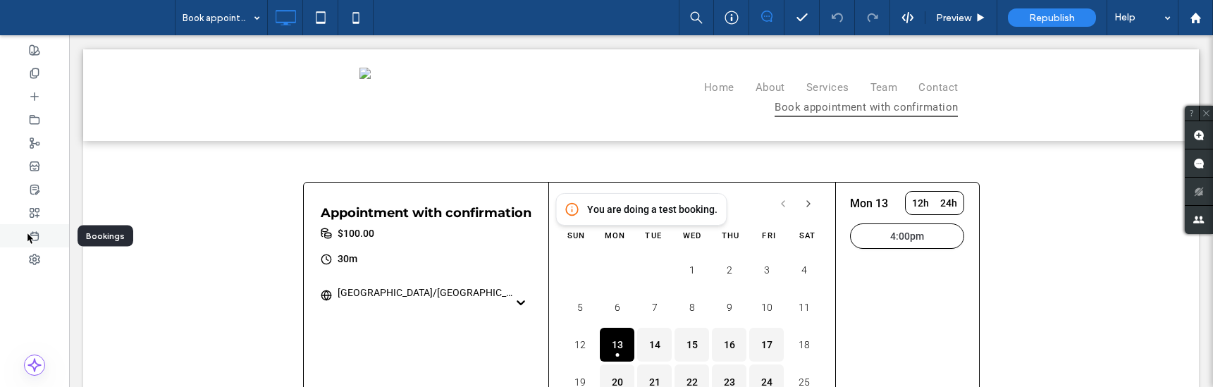
click at [26, 231] on div at bounding box center [34, 235] width 69 height 23
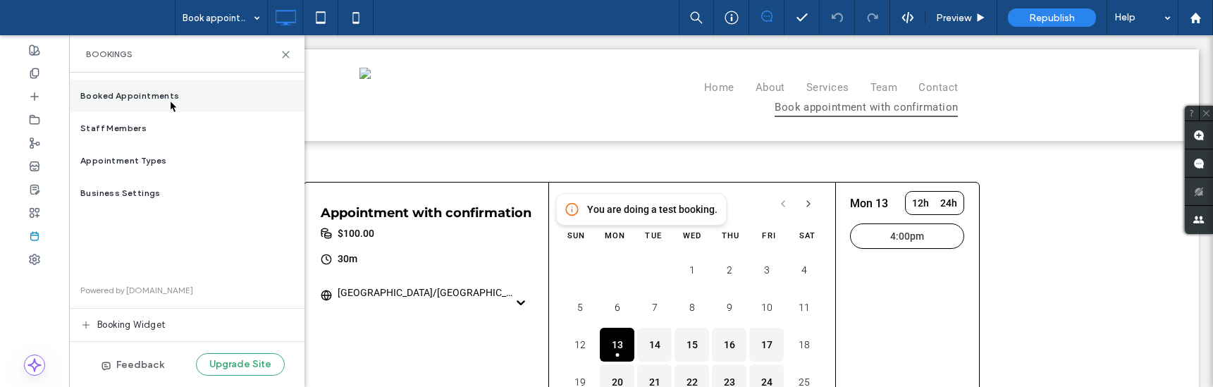
click at [171, 97] on span "Booked Appointments" at bounding box center [129, 96] width 99 height 13
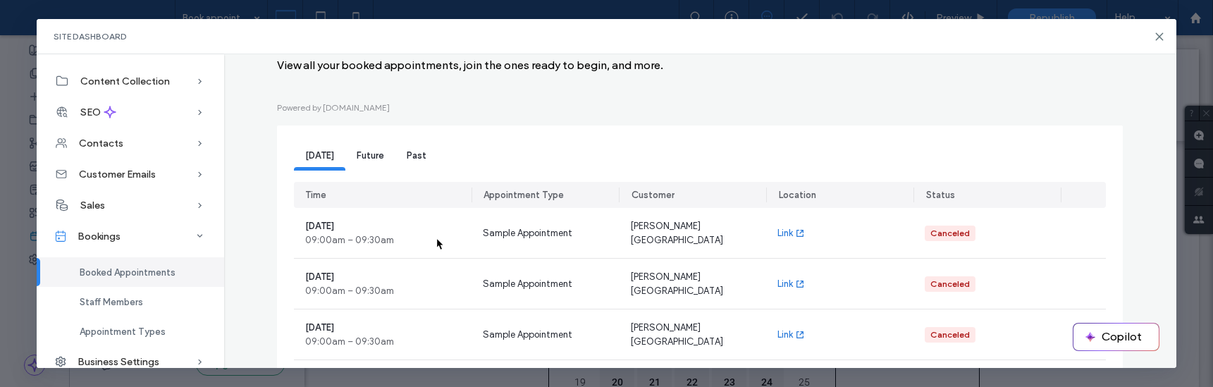
scroll to position [0, 0]
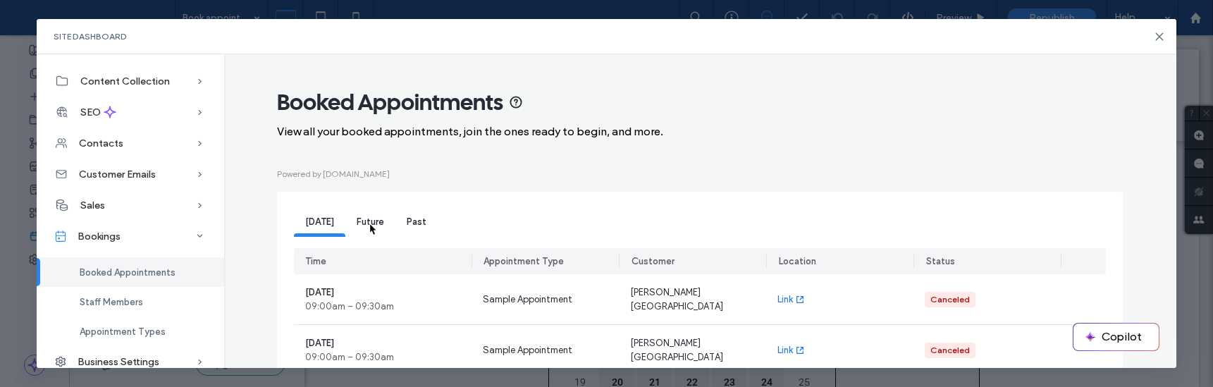
click at [369, 222] on span "Future" at bounding box center [370, 221] width 27 height 11
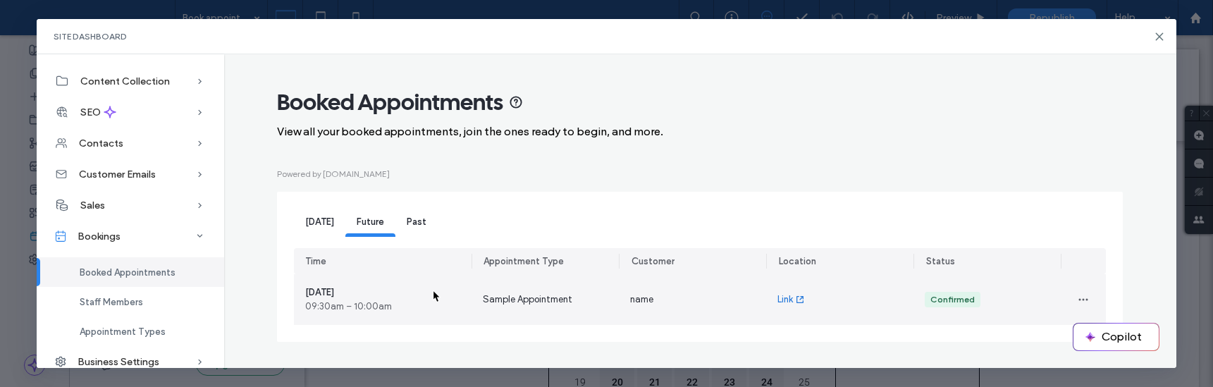
scroll to position [1, 0]
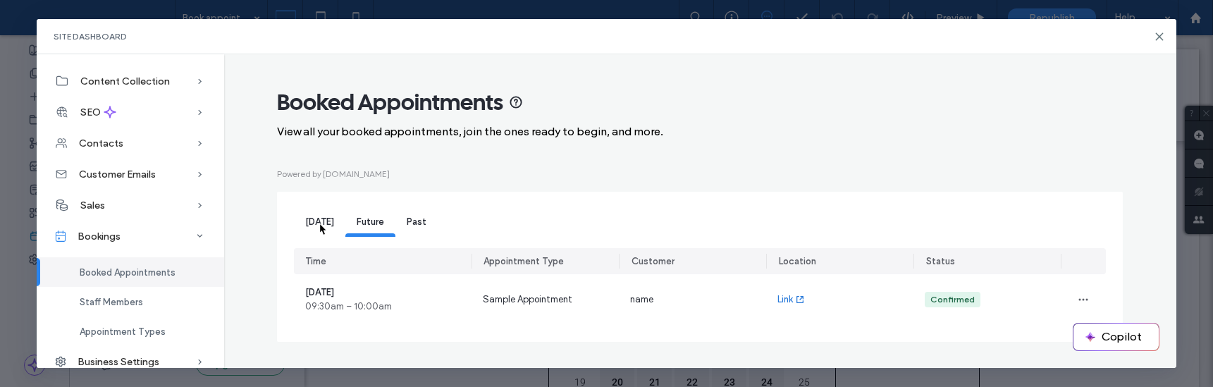
click at [319, 222] on span "[DATE]" at bounding box center [319, 221] width 29 height 11
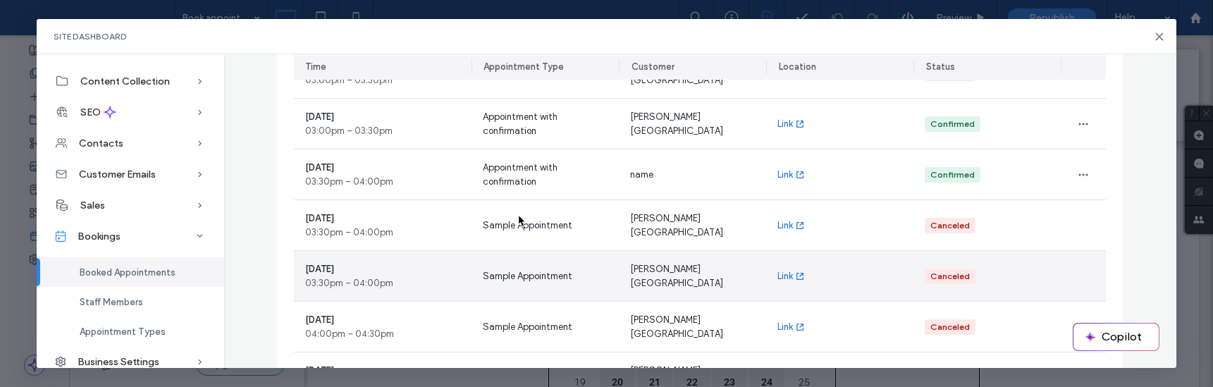
scroll to position [1037, 0]
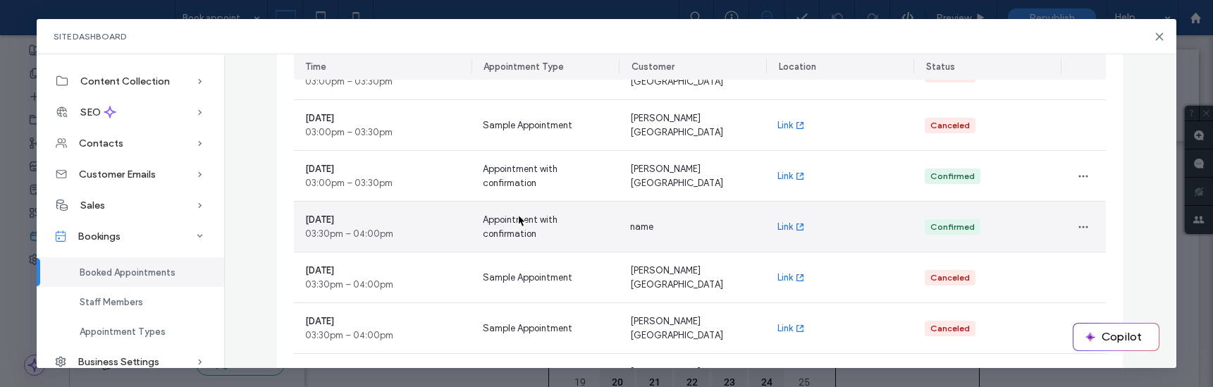
click at [517, 214] on span "Appointment with confirmation" at bounding box center [545, 227] width 125 height 28
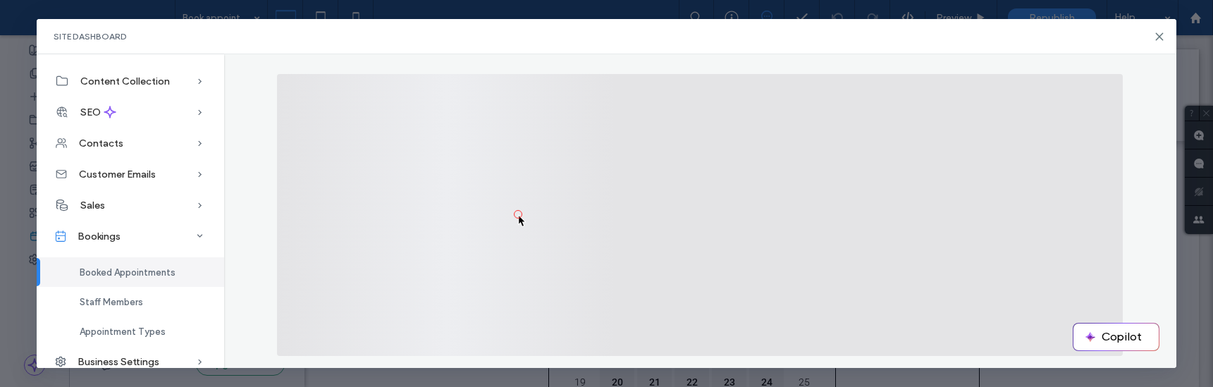
scroll to position [39, 0]
